Goal: Complete application form: Complete application form

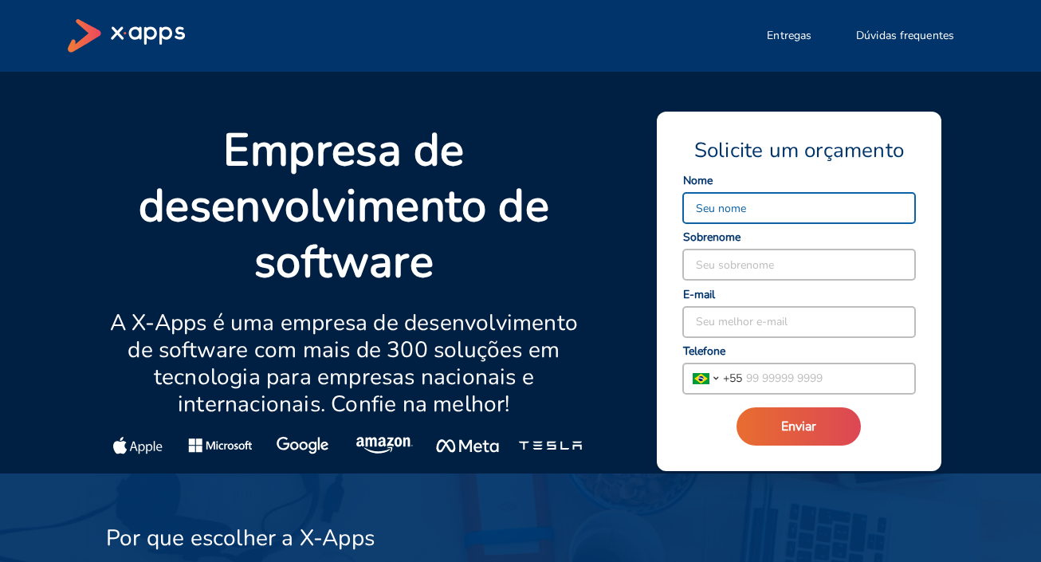
click at [707, 202] on input at bounding box center [799, 208] width 232 height 30
type input "[PERSON_NAME]"
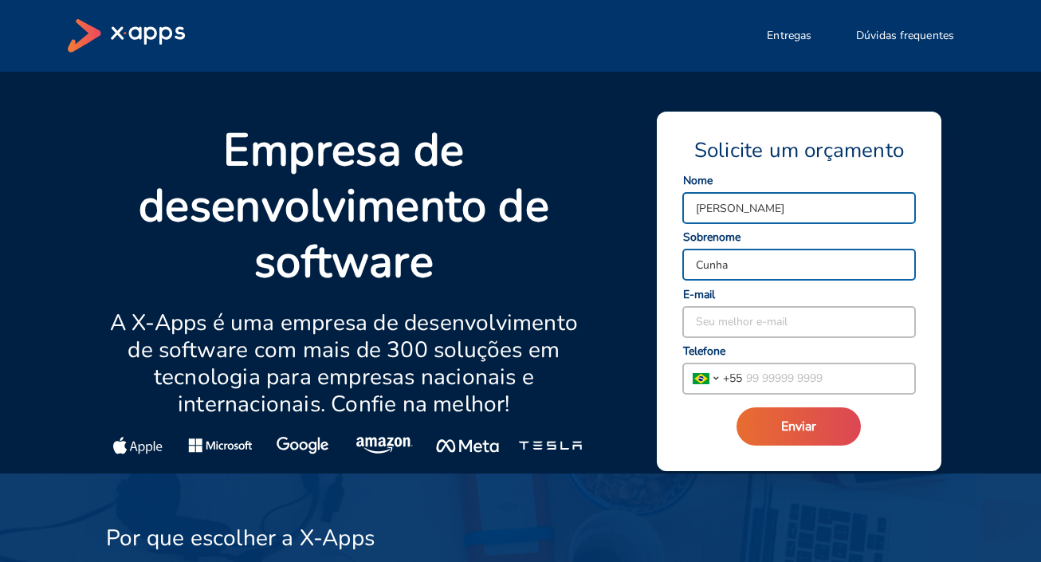
type input "Cunha"
type input "p"
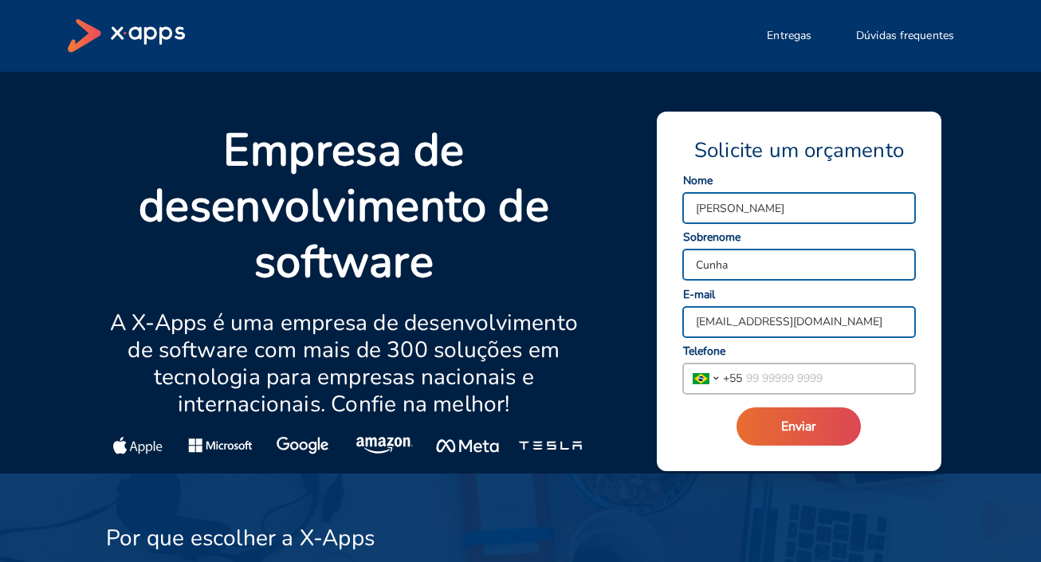
click at [717, 313] on input "[EMAIL_ADDRESS][DOMAIN_NAME]" at bounding box center [799, 322] width 232 height 30
type input "[EMAIL_ADDRESS][DOMAIN_NAME]"
click at [760, 382] on input "tel" at bounding box center [828, 378] width 173 height 30
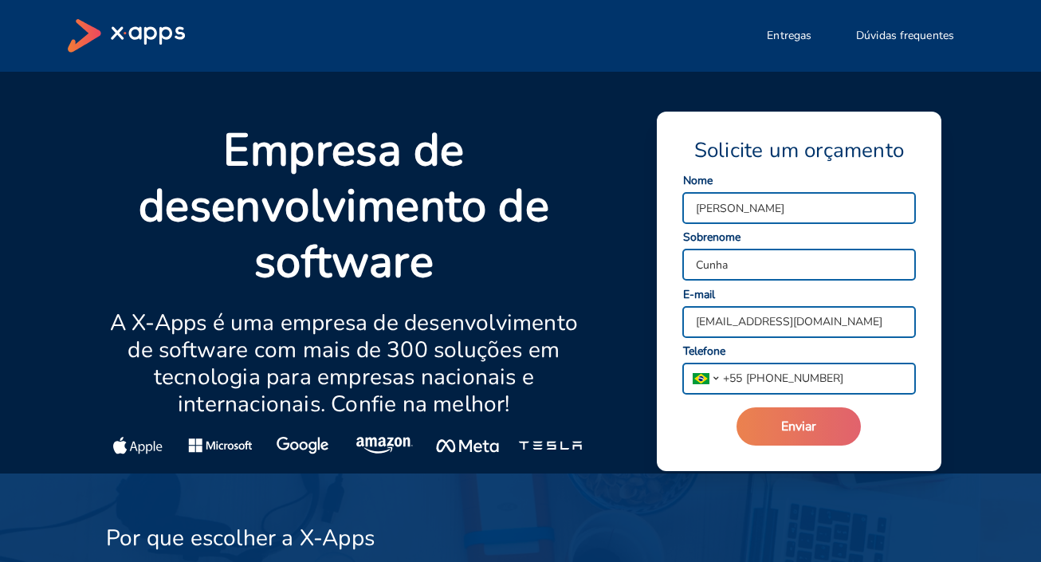
type input "[PHONE_NUMBER]"
click at [821, 426] on button "Enviar" at bounding box center [799, 426] width 124 height 38
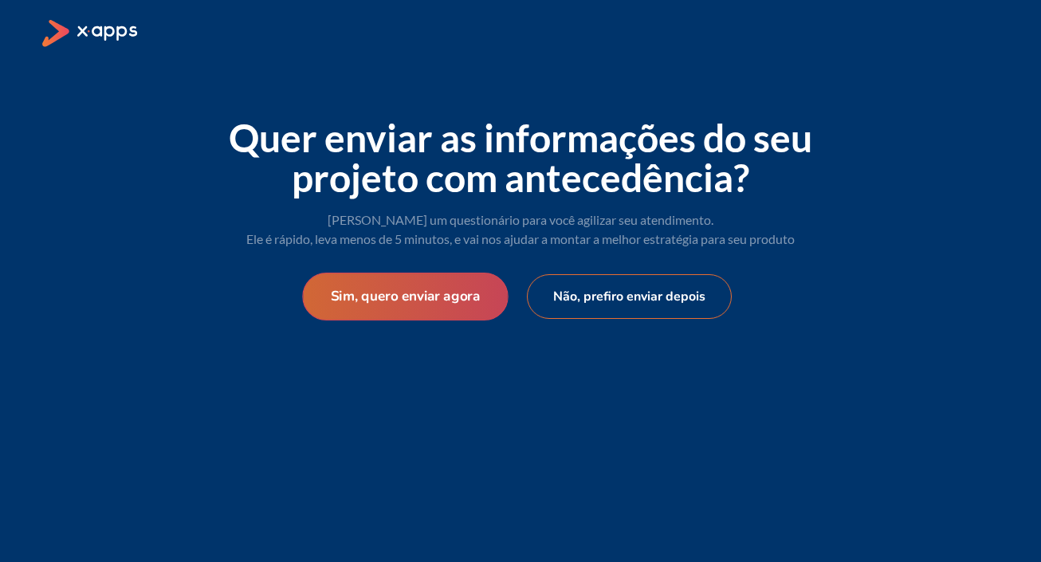
click at [447, 301] on button "Sim, quero enviar agora" at bounding box center [405, 297] width 206 height 48
